Goal: Information Seeking & Learning: Learn about a topic

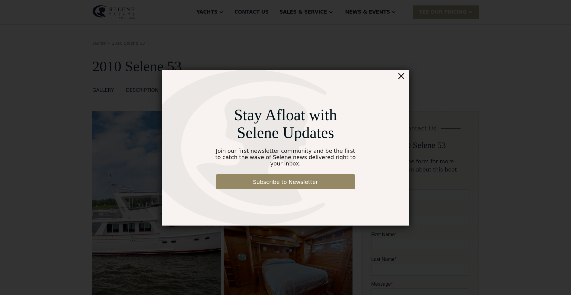
click at [402, 80] on div "×" at bounding box center [401, 76] width 9 height 12
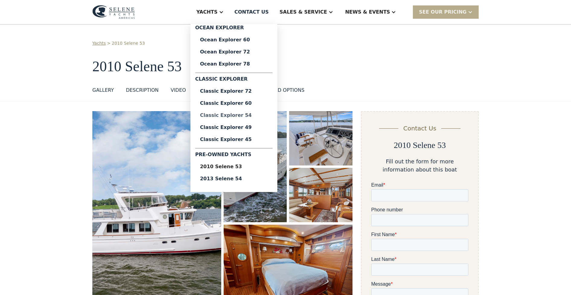
click at [249, 115] on div "Classic Explorer 54" at bounding box center [234, 115] width 68 height 5
click at [240, 167] on div "2010 Selene 53" at bounding box center [234, 166] width 68 height 5
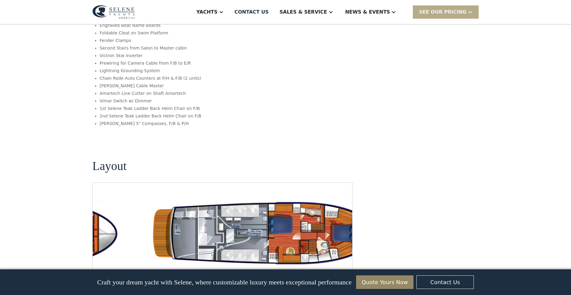
scroll to position [993, 0]
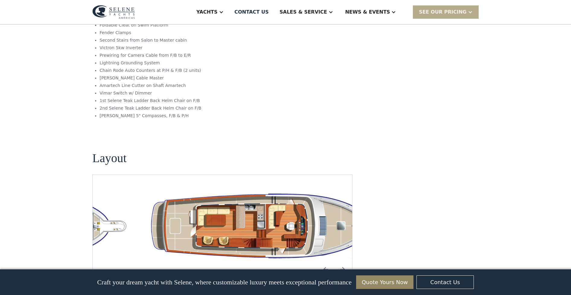
click at [323, 262] on img "Previous slide" at bounding box center [325, 269] width 14 height 14
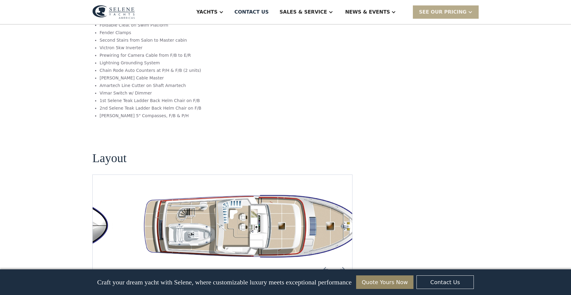
click at [323, 262] on img "Previous slide" at bounding box center [325, 269] width 14 height 14
click at [322, 262] on img "Previous slide" at bounding box center [325, 269] width 14 height 14
click at [326, 262] on img "Previous slide" at bounding box center [325, 269] width 14 height 14
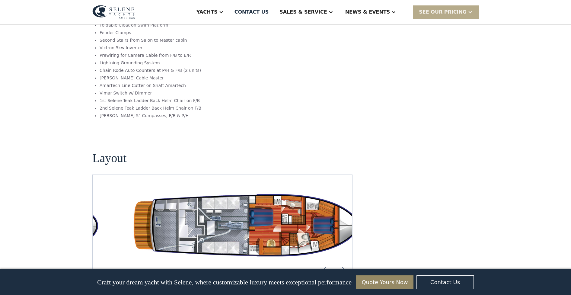
click at [276, 189] on img "open lightbox" at bounding box center [251, 225] width 250 height 73
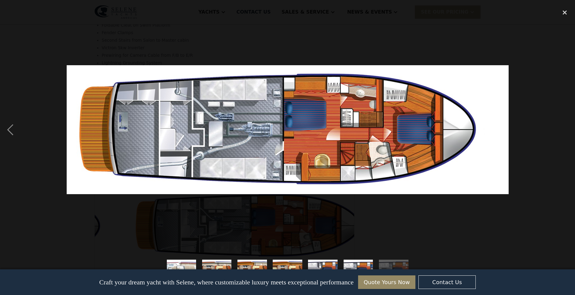
click at [274, 171] on img at bounding box center [288, 129] width 442 height 129
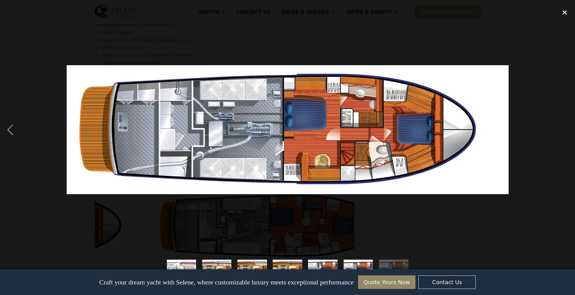
click at [566, 13] on div "close lightbox" at bounding box center [564, 12] width 21 height 13
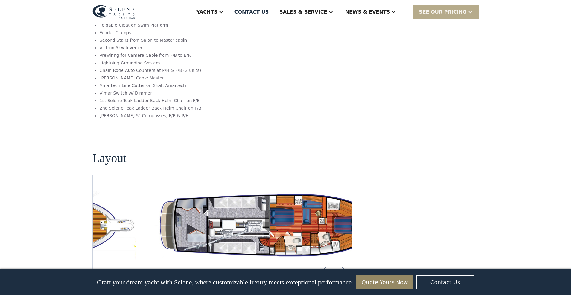
click at [308, 189] on img "open lightbox" at bounding box center [271, 225] width 250 height 73
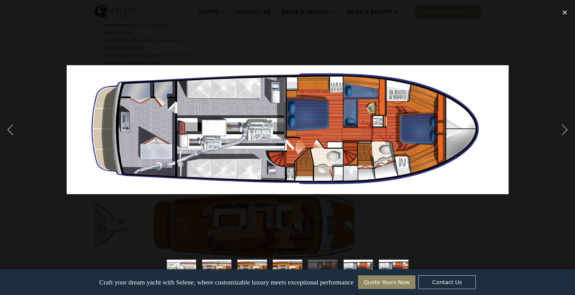
click at [325, 135] on img at bounding box center [288, 129] width 442 height 129
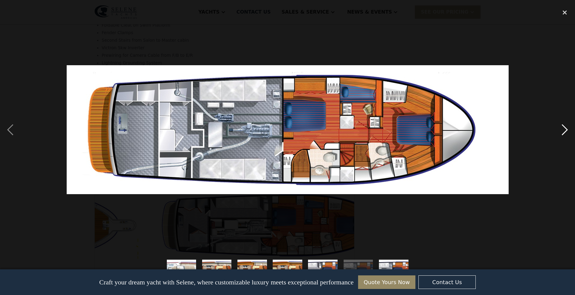
click at [563, 132] on div "next image" at bounding box center [564, 130] width 21 height 248
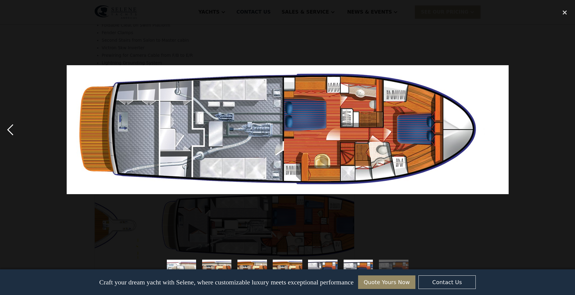
click at [11, 132] on div "previous image" at bounding box center [10, 130] width 21 height 248
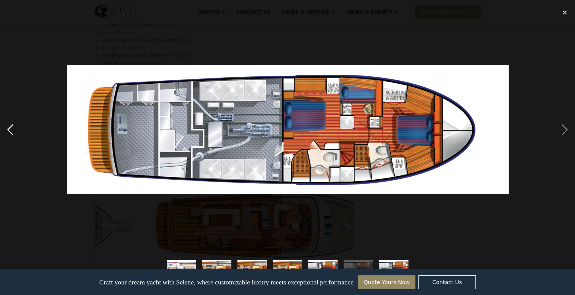
click at [11, 133] on div "previous image" at bounding box center [10, 130] width 21 height 248
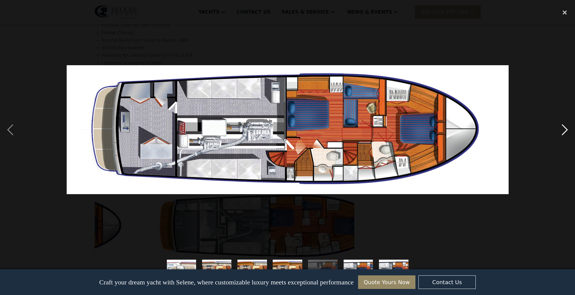
click at [562, 131] on div "next image" at bounding box center [564, 130] width 21 height 248
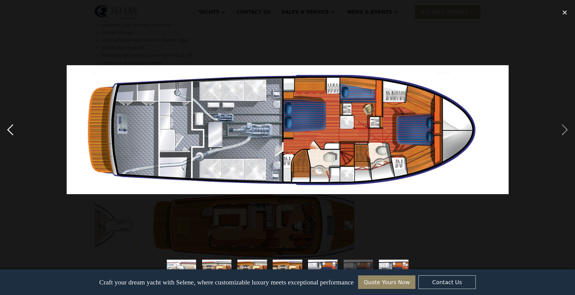
click at [8, 130] on div "previous image" at bounding box center [10, 130] width 21 height 248
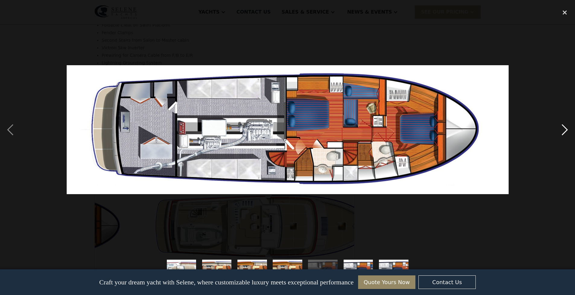
click at [564, 130] on div "next image" at bounding box center [564, 130] width 21 height 248
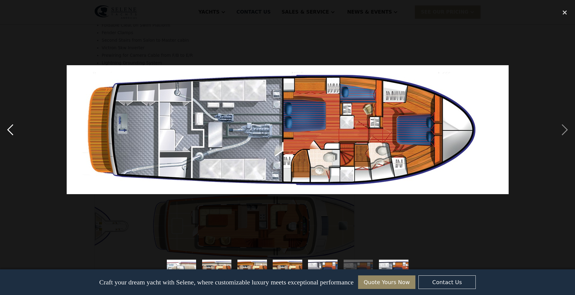
click at [8, 130] on div "previous image" at bounding box center [10, 130] width 21 height 248
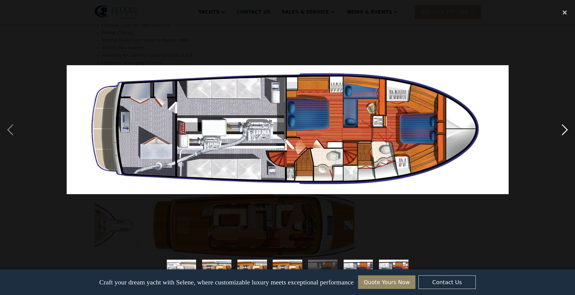
click at [562, 132] on div "next image" at bounding box center [564, 130] width 21 height 248
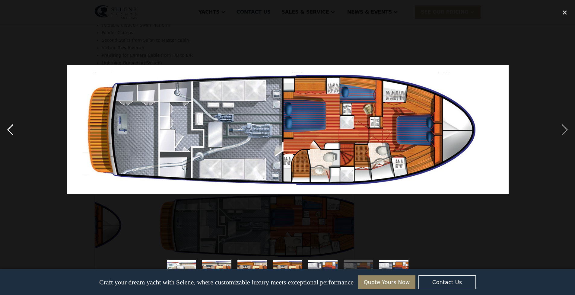
click at [9, 132] on div "previous image" at bounding box center [10, 130] width 21 height 248
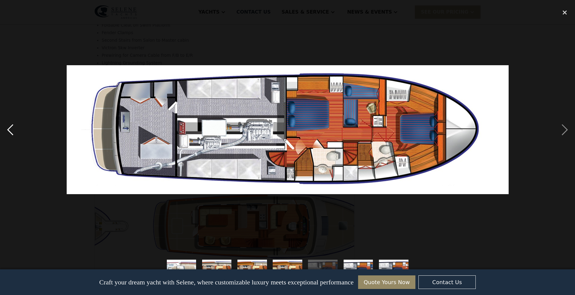
click at [10, 132] on div "previous image" at bounding box center [10, 130] width 21 height 248
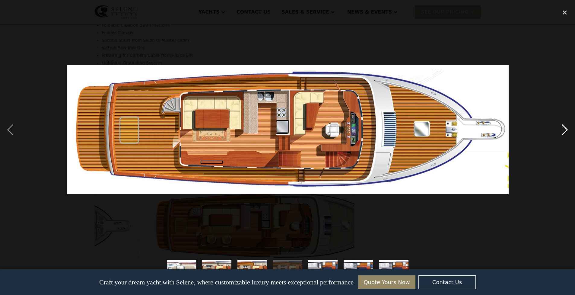
click at [564, 130] on div "next image" at bounding box center [564, 130] width 21 height 248
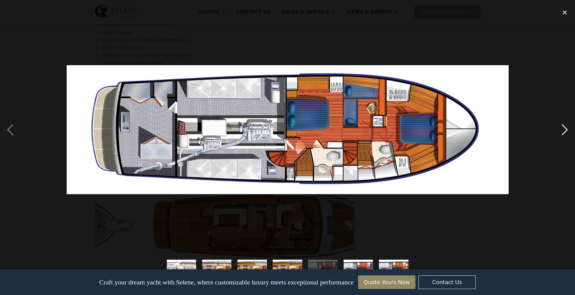
click at [564, 130] on div "next image" at bounding box center [564, 130] width 21 height 248
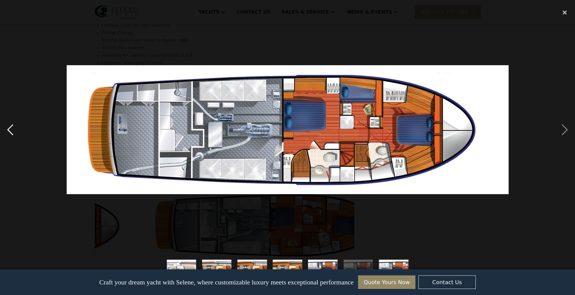
click at [8, 131] on div "previous image" at bounding box center [10, 130] width 21 height 248
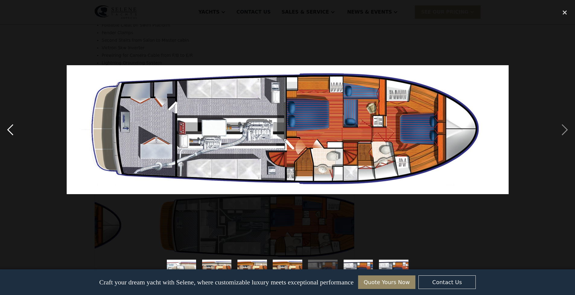
click at [12, 132] on div "previous image" at bounding box center [10, 130] width 21 height 248
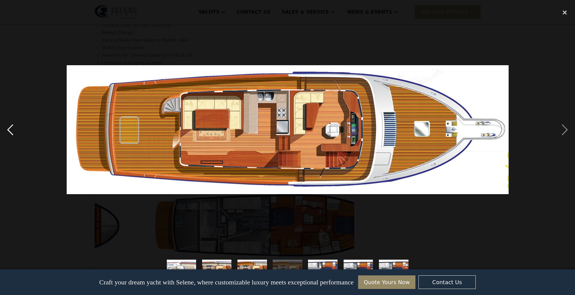
click at [13, 131] on div "previous image" at bounding box center [10, 130] width 21 height 248
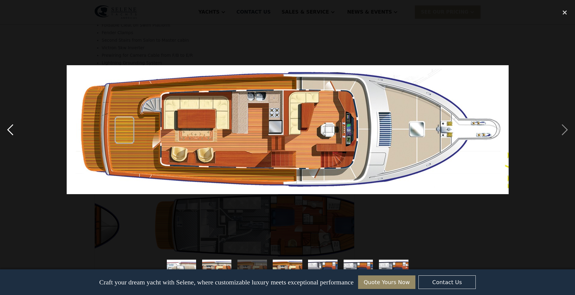
click at [12, 132] on div "previous image" at bounding box center [10, 130] width 21 height 248
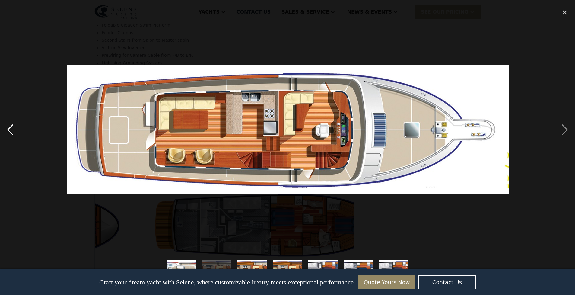
click at [12, 132] on div "previous image" at bounding box center [10, 130] width 21 height 248
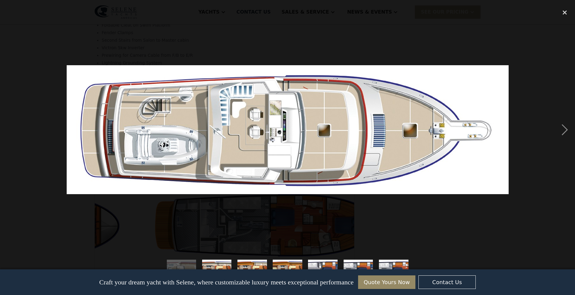
click at [12, 132] on div "previous image" at bounding box center [10, 130] width 21 height 248
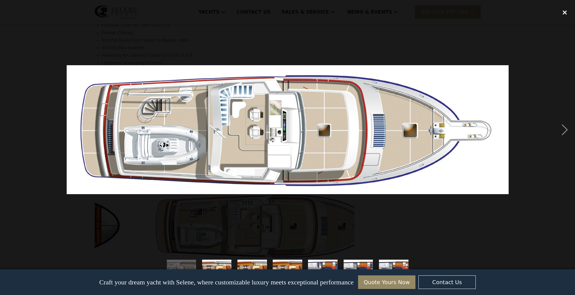
click at [563, 13] on div "close lightbox" at bounding box center [564, 12] width 21 height 13
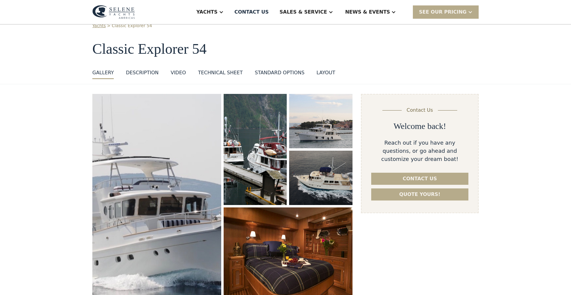
scroll to position [0, 0]
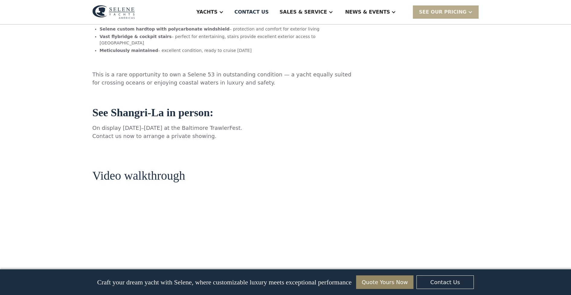
scroll to position [562, 0]
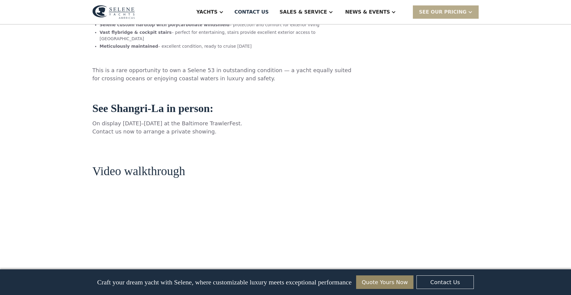
drag, startPoint x: 570, startPoint y: 52, endPoint x: 573, endPoint y: 32, distance: 20.2
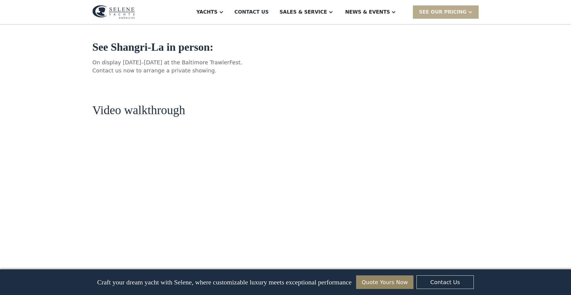
scroll to position [639, 0]
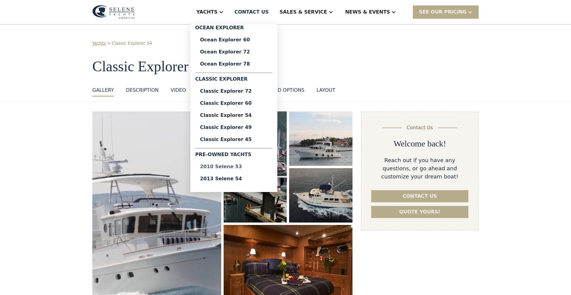
click at [250, 166] on div "2010 Selene 53" at bounding box center [234, 166] width 68 height 5
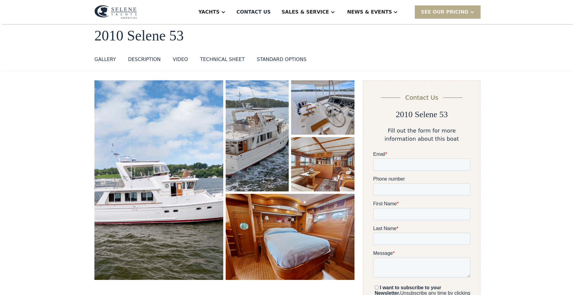
scroll to position [34, 0]
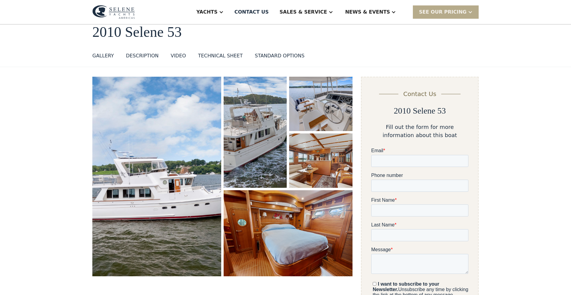
click at [202, 191] on img "open lightbox" at bounding box center [156, 176] width 129 height 199
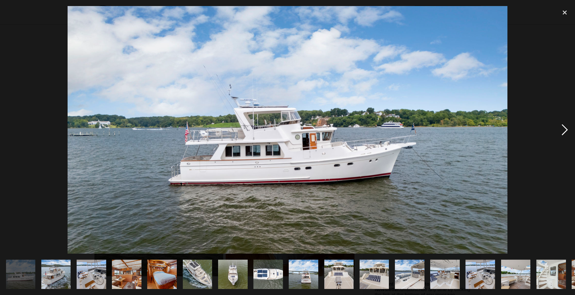
click at [561, 127] on div "next image" at bounding box center [564, 130] width 21 height 248
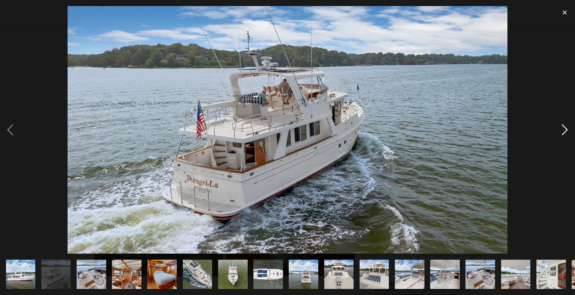
click at [565, 129] on div "next image" at bounding box center [564, 130] width 21 height 248
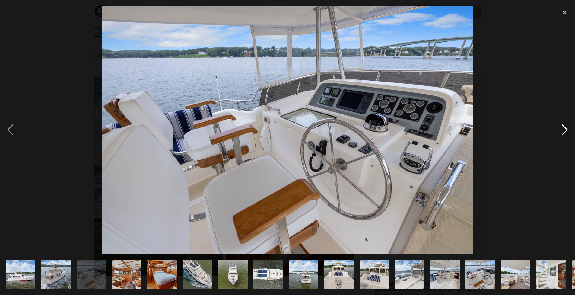
click at [565, 129] on div "next image" at bounding box center [564, 130] width 21 height 248
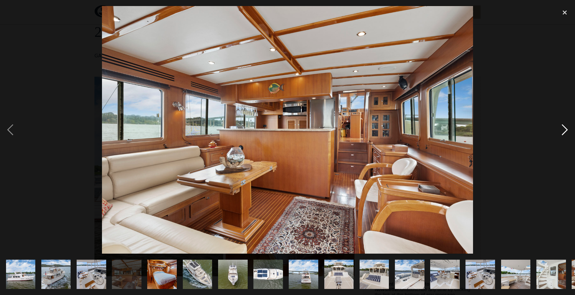
click at [565, 129] on div "next image" at bounding box center [564, 130] width 21 height 248
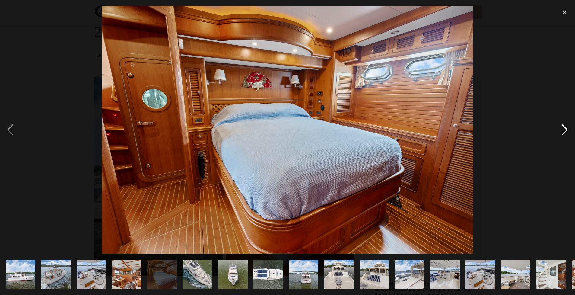
click at [565, 129] on div "next image" at bounding box center [564, 130] width 21 height 248
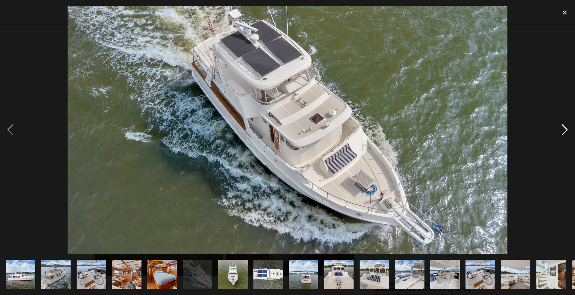
click at [565, 129] on div "next image" at bounding box center [564, 130] width 21 height 248
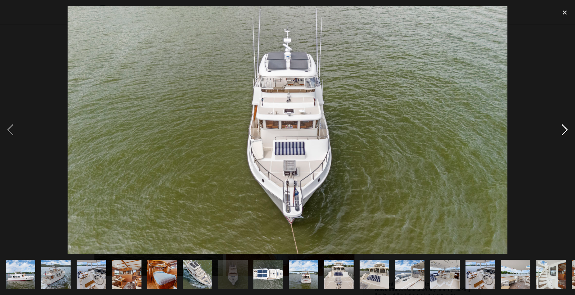
click at [565, 129] on div "next image" at bounding box center [564, 130] width 21 height 248
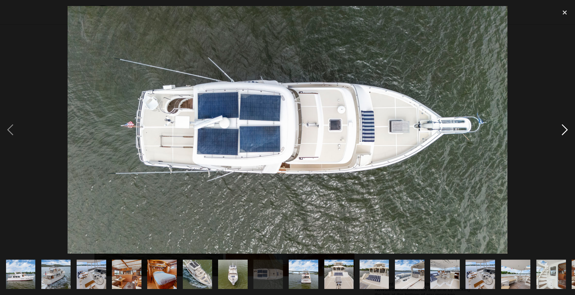
click at [565, 129] on div "next image" at bounding box center [564, 130] width 21 height 248
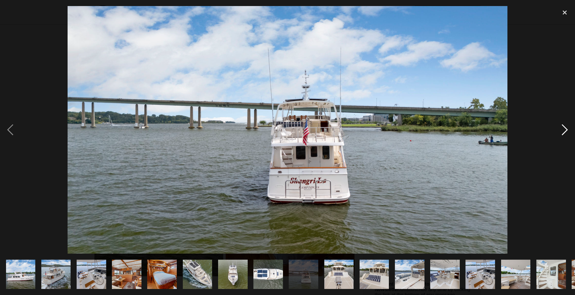
click at [565, 129] on div "next image" at bounding box center [564, 130] width 21 height 248
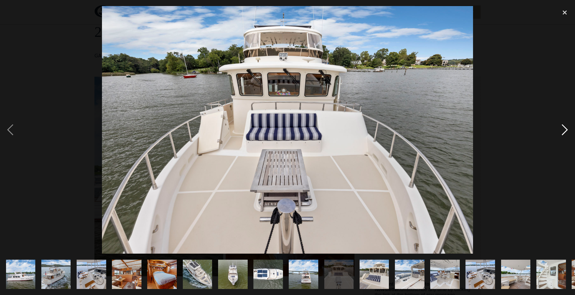
click at [565, 129] on div "next image" at bounding box center [564, 130] width 21 height 248
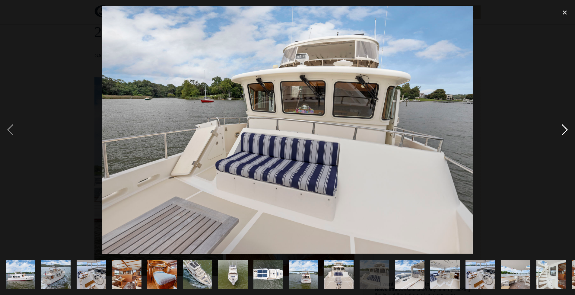
click at [566, 128] on div "next image" at bounding box center [564, 130] width 21 height 248
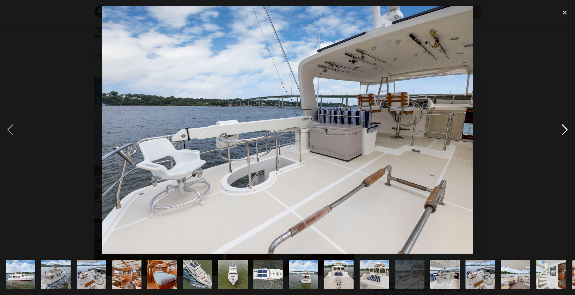
click at [566, 128] on div "next image" at bounding box center [564, 130] width 21 height 248
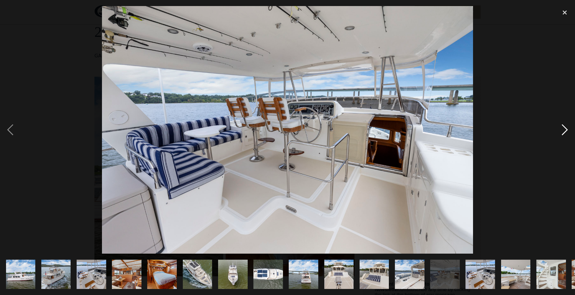
click at [566, 128] on div "next image" at bounding box center [564, 130] width 21 height 248
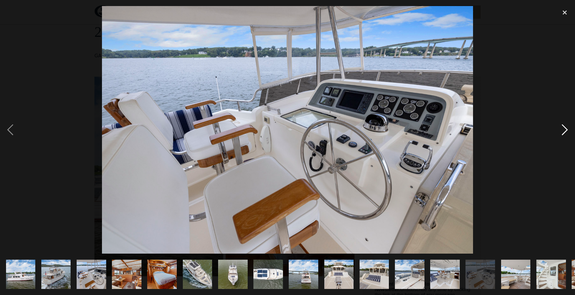
click at [566, 128] on div "next image" at bounding box center [564, 130] width 21 height 248
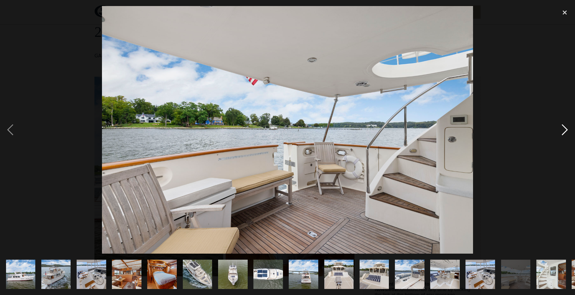
click at [566, 128] on div "next image" at bounding box center [564, 130] width 21 height 248
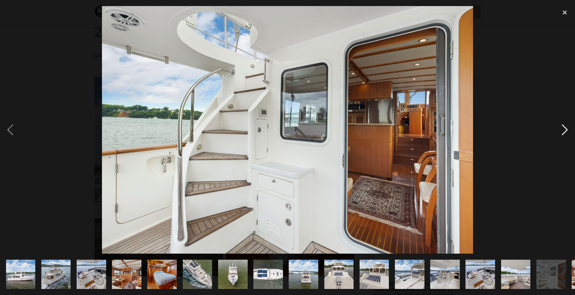
click at [566, 128] on div "next image" at bounding box center [564, 130] width 21 height 248
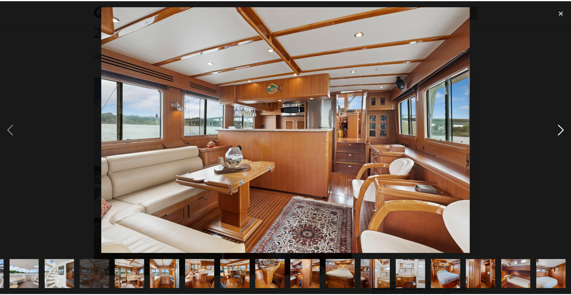
scroll to position [0, 492]
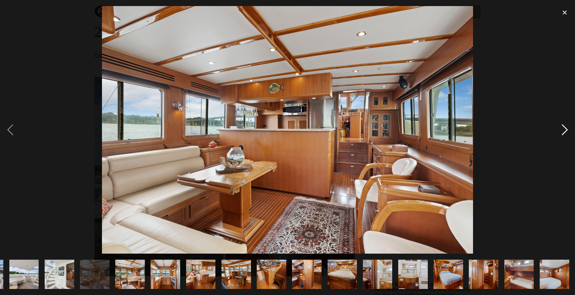
click at [566, 128] on div "next image" at bounding box center [564, 130] width 21 height 248
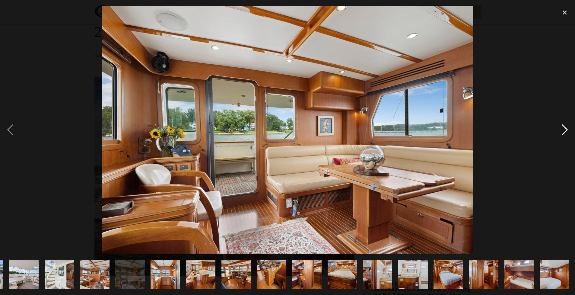
click at [566, 128] on div "next image" at bounding box center [564, 130] width 21 height 248
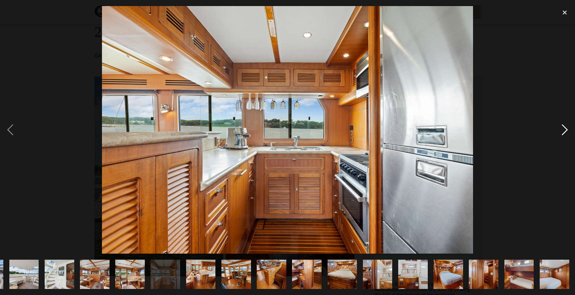
click at [566, 128] on div "next image" at bounding box center [564, 130] width 21 height 248
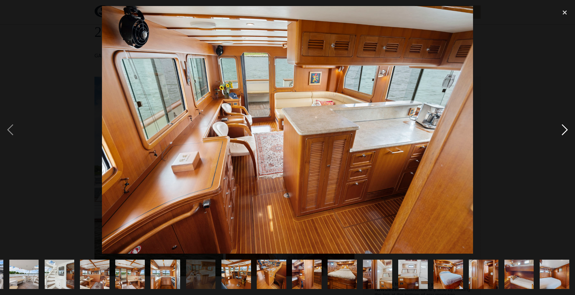
click at [566, 128] on div "next image" at bounding box center [564, 130] width 21 height 248
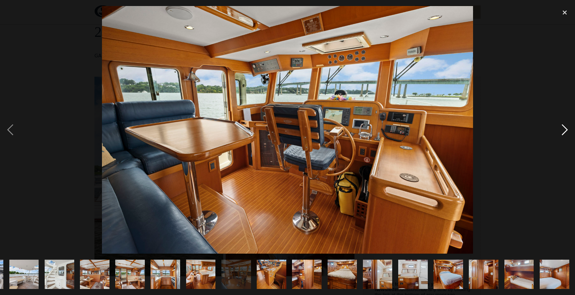
click at [566, 129] on div "next image" at bounding box center [564, 130] width 21 height 248
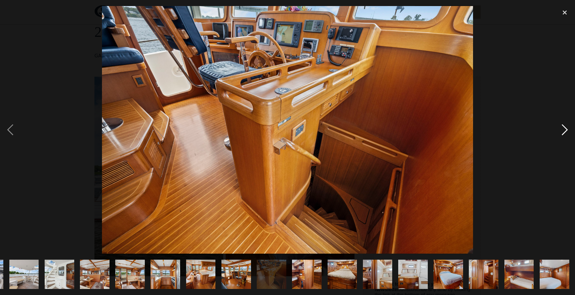
click at [558, 128] on div "next image" at bounding box center [564, 130] width 21 height 248
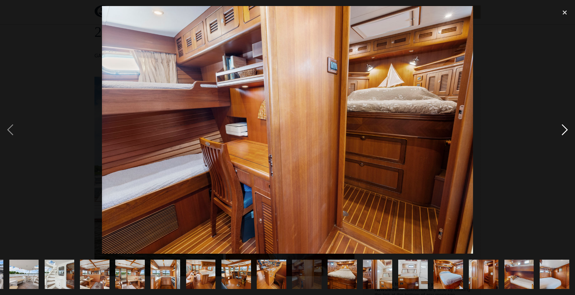
click at [559, 128] on div "next image" at bounding box center [564, 130] width 21 height 248
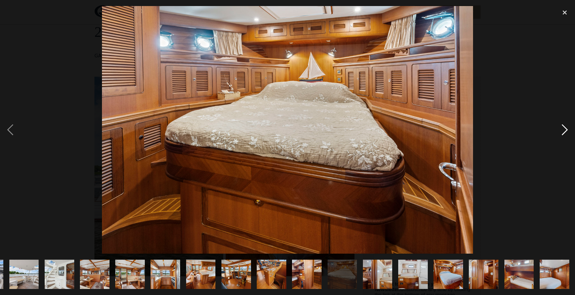
click at [559, 128] on div "next image" at bounding box center [564, 130] width 21 height 248
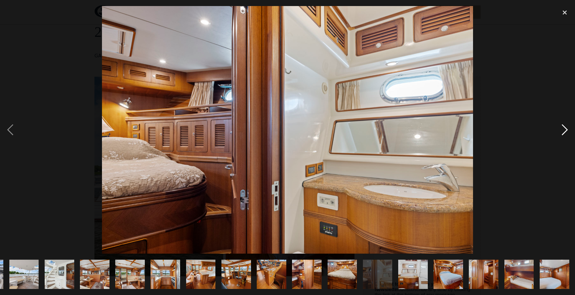
click at [559, 129] on div "next image" at bounding box center [564, 130] width 21 height 248
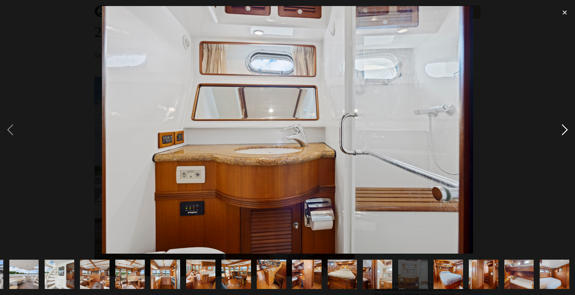
click at [560, 129] on div "next image" at bounding box center [564, 130] width 21 height 248
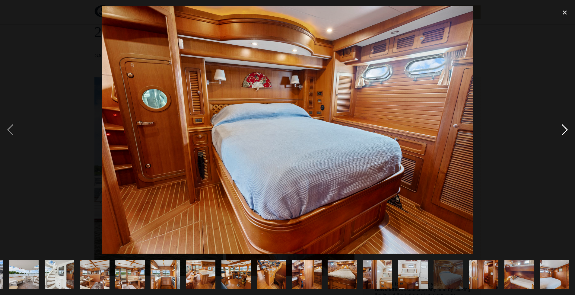
click at [560, 129] on div "next image" at bounding box center [564, 130] width 21 height 248
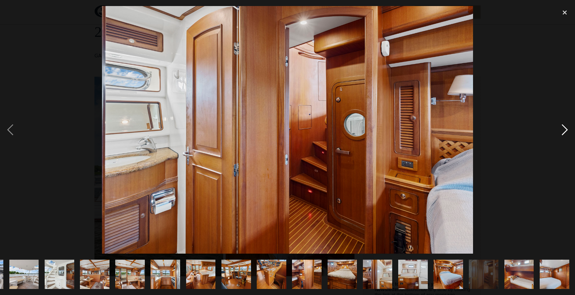
click at [560, 129] on div "next image" at bounding box center [564, 130] width 21 height 248
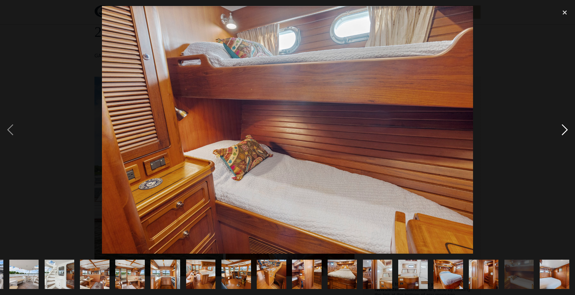
click at [560, 129] on div "next image" at bounding box center [564, 130] width 21 height 248
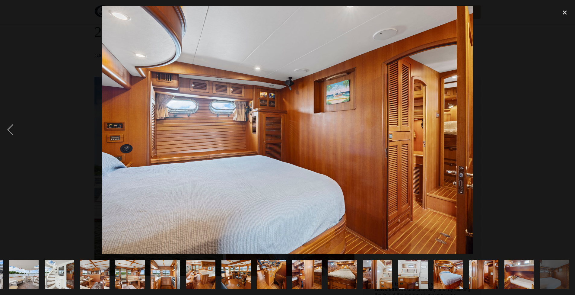
click at [560, 129] on div "next image" at bounding box center [564, 130] width 21 height 248
click at [563, 10] on div "close lightbox" at bounding box center [564, 12] width 21 height 13
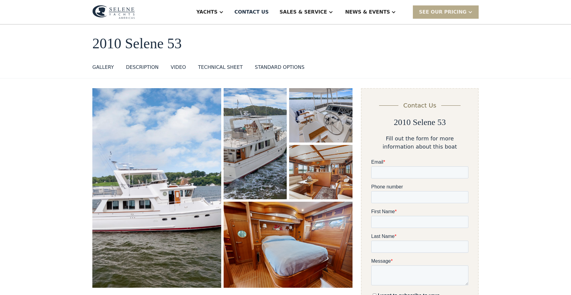
scroll to position [0, 0]
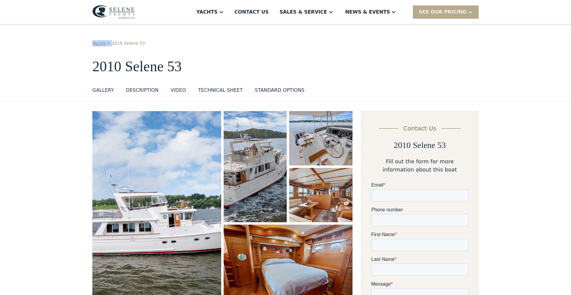
drag, startPoint x: 570, startPoint y: 16, endPoint x: 568, endPoint y: 34, distance: 17.6
